Goal: Navigation & Orientation: Find specific page/section

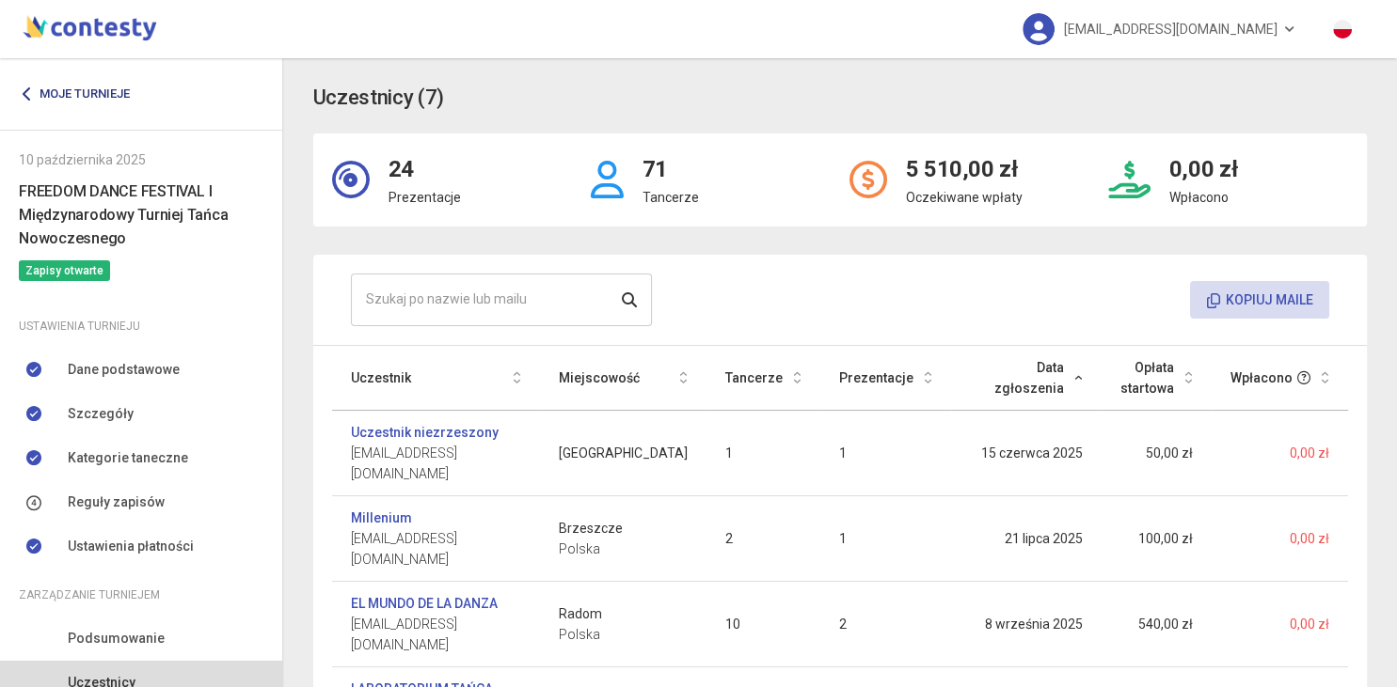
click at [101, 85] on link "Moje turnieje" at bounding box center [81, 94] width 125 height 34
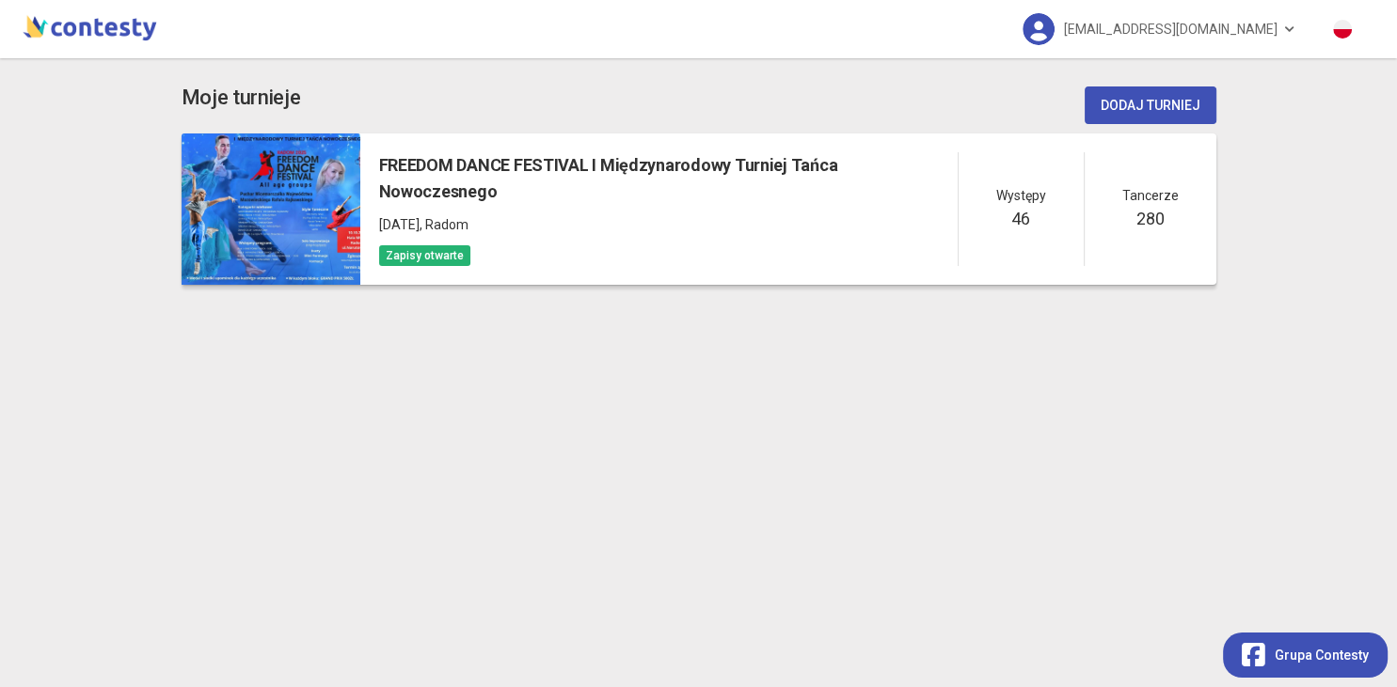
click at [486, 152] on h5 "FREEDOM DANCE FESTIVAL I Międzynarodowy Turniej Tańca Nowoczesnego" at bounding box center [668, 179] width 578 height 54
